Goal: Find specific page/section: Find specific page/section

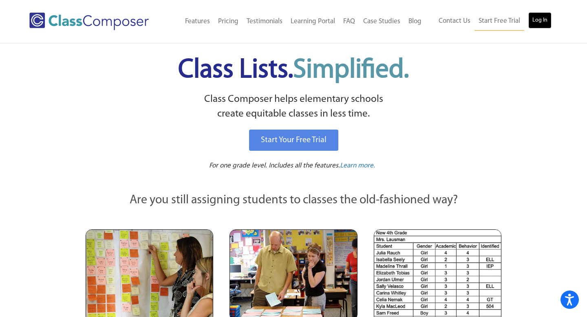
click at [543, 22] on link "Log In" at bounding box center [540, 20] width 23 height 16
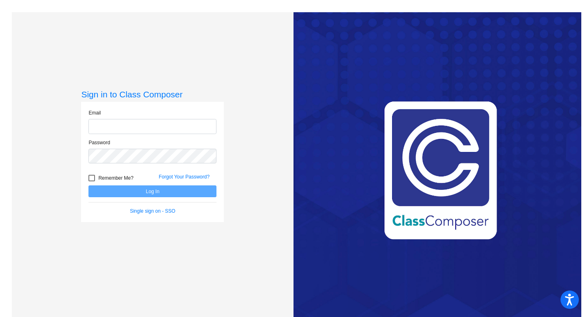
type input "[EMAIL_ADDRESS][DOMAIN_NAME]"
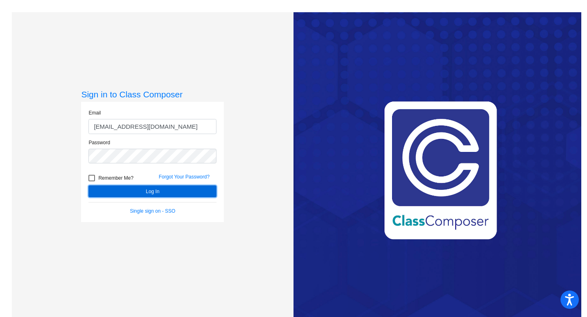
click at [148, 192] on button "Log In" at bounding box center [153, 192] width 128 height 12
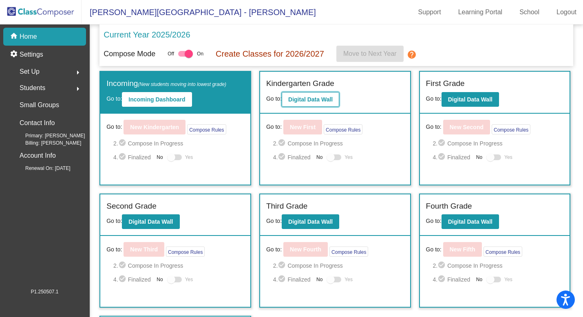
click at [314, 100] on b "Digital Data Wall" at bounding box center [310, 99] width 44 height 7
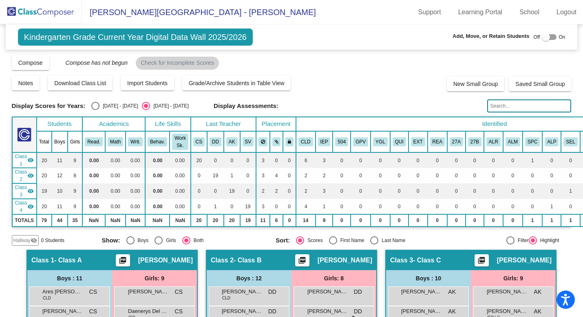
click at [570, 263] on mat-sidenav-content "Kindergarten Grade Current Year Digital Data Wall 2025/2026 Add, Move, or Retai…" at bounding box center [291, 170] width 583 height 293
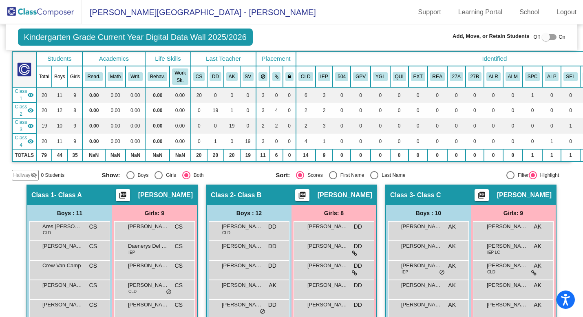
scroll to position [49, 0]
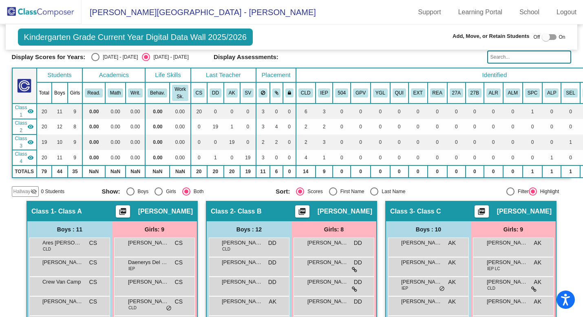
click at [50, 10] on img at bounding box center [41, 12] width 82 height 24
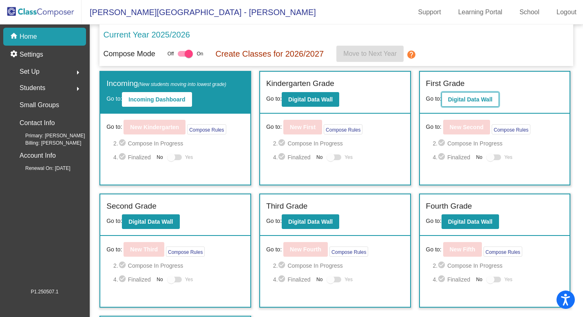
click at [469, 96] on b "Digital Data Wall" at bounding box center [470, 99] width 44 height 7
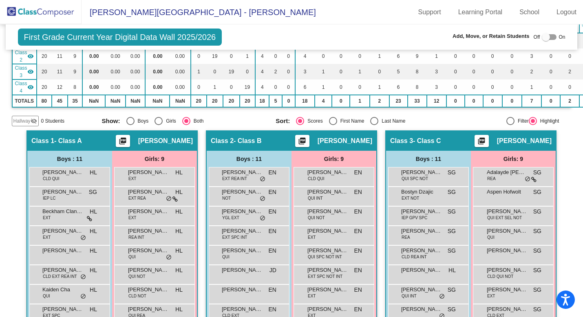
scroll to position [122, 0]
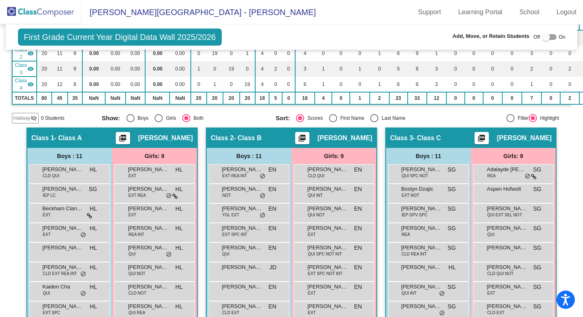
click at [268, 24] on div "First Grade Current Year Digital Data Wall 2025/2026 Add, Move, or Retain Stude…" at bounding box center [292, 36] width 572 height 25
click at [45, 16] on img at bounding box center [41, 12] width 82 height 24
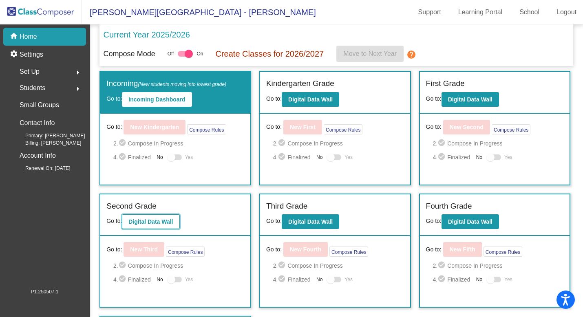
click at [153, 226] on button "Digital Data Wall" at bounding box center [151, 222] width 58 height 15
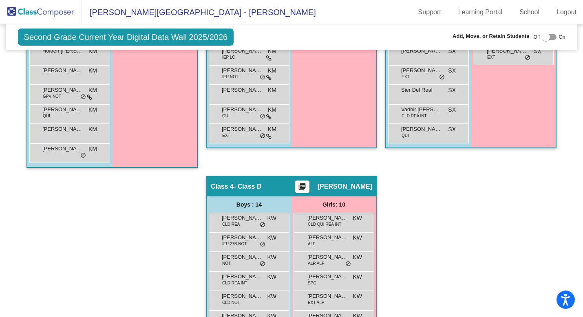
scroll to position [416, 0]
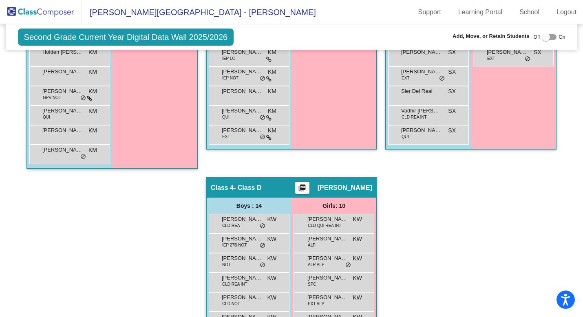
click at [53, 10] on img at bounding box center [41, 12] width 82 height 24
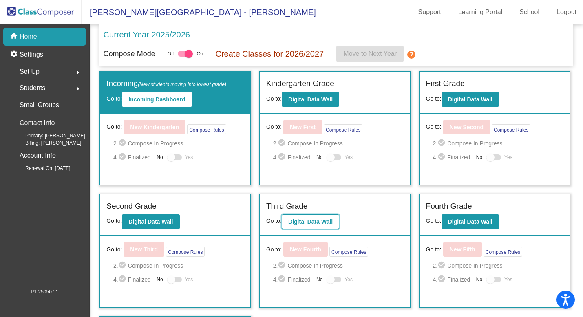
click at [308, 225] on b "Digital Data Wall" at bounding box center [310, 222] width 44 height 7
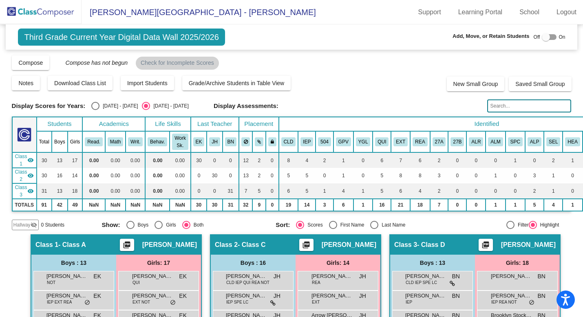
click at [48, 13] on img at bounding box center [41, 12] width 82 height 24
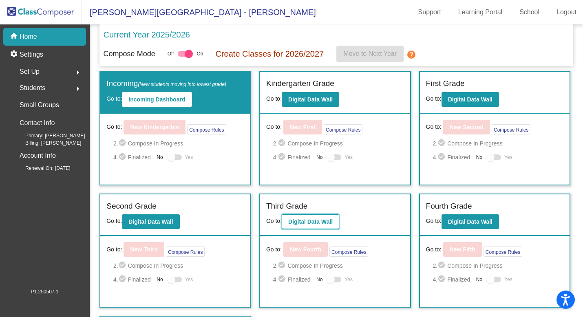
click at [312, 221] on b "Digital Data Wall" at bounding box center [310, 222] width 44 height 7
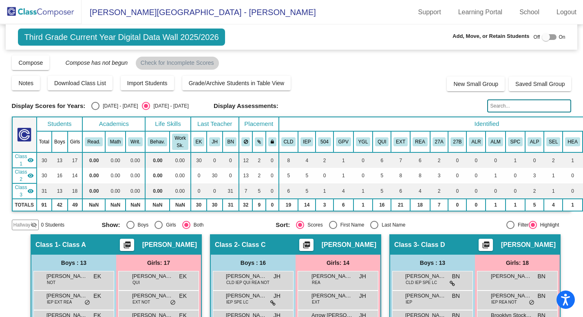
click at [47, 13] on img at bounding box center [41, 12] width 82 height 24
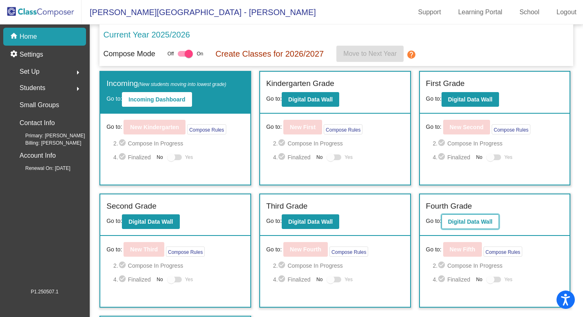
click at [474, 227] on button "Digital Data Wall" at bounding box center [471, 222] width 58 height 15
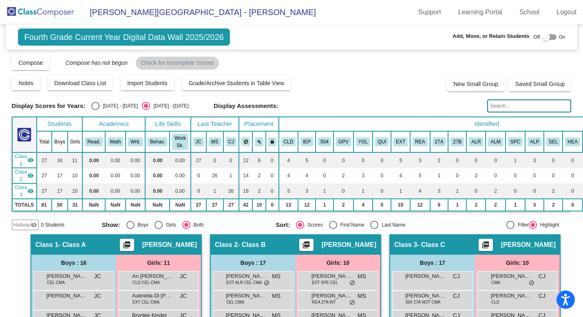
click at [51, 12] on img at bounding box center [41, 12] width 82 height 24
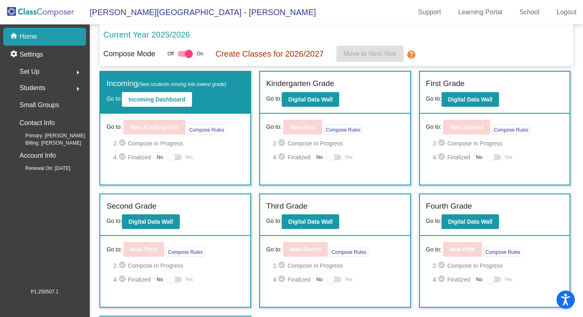
scroll to position [42, 0]
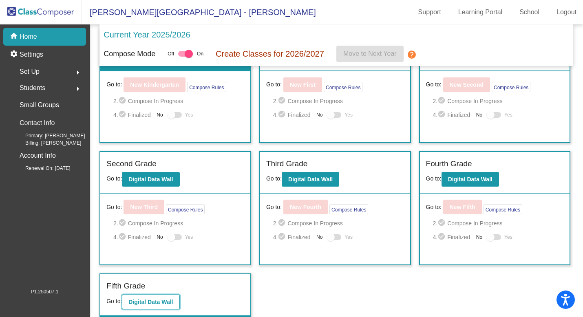
click at [144, 306] on button "Digital Data Wall" at bounding box center [151, 302] width 58 height 15
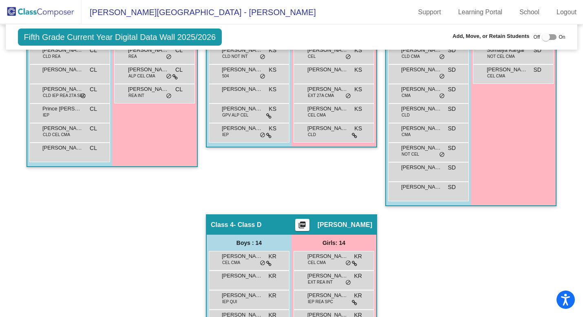
scroll to position [421, 0]
